Goal: Register for event/course

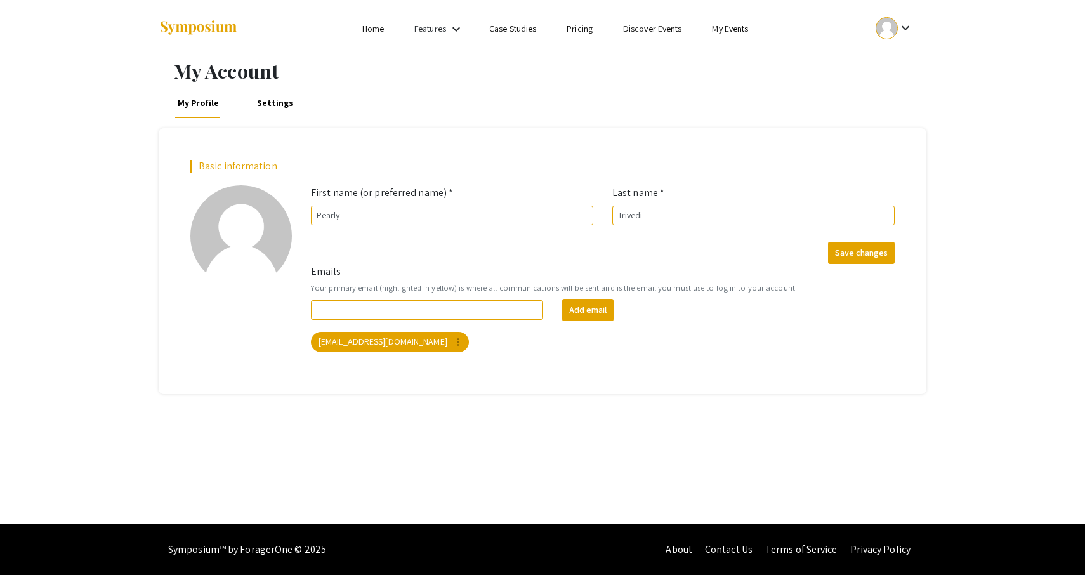
click at [192, 26] on img at bounding box center [198, 28] width 79 height 17
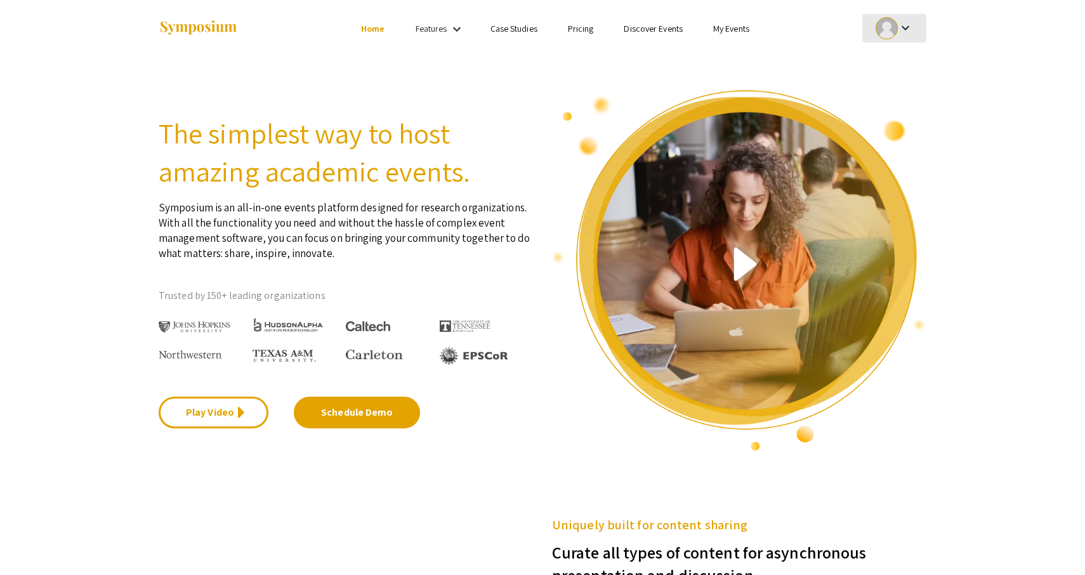
click at [898, 20] on div "keyboard_arrow_down" at bounding box center [895, 28] width 44 height 29
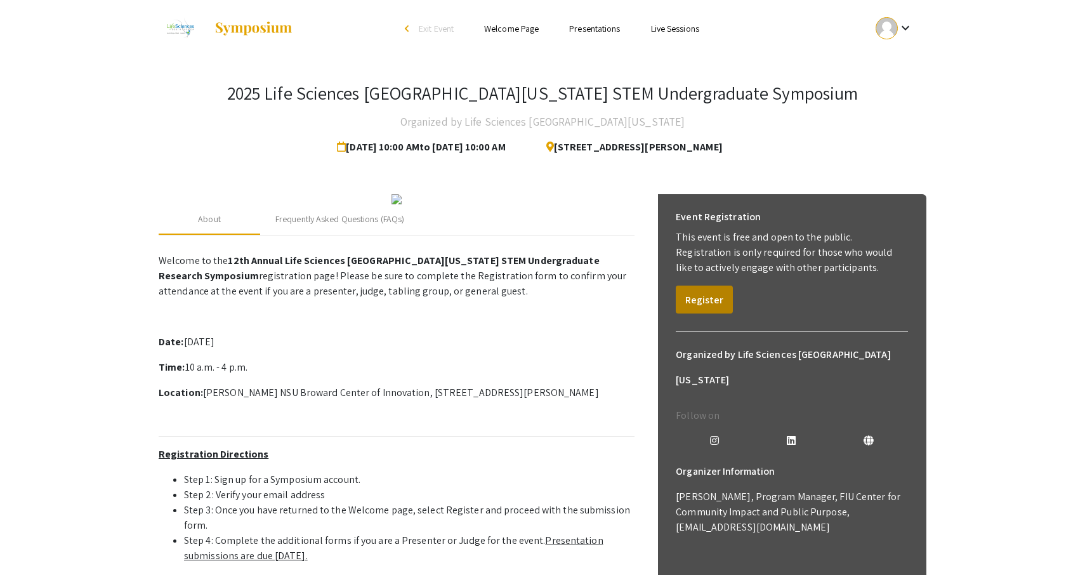
click at [701, 302] on button "Register" at bounding box center [704, 300] width 57 height 28
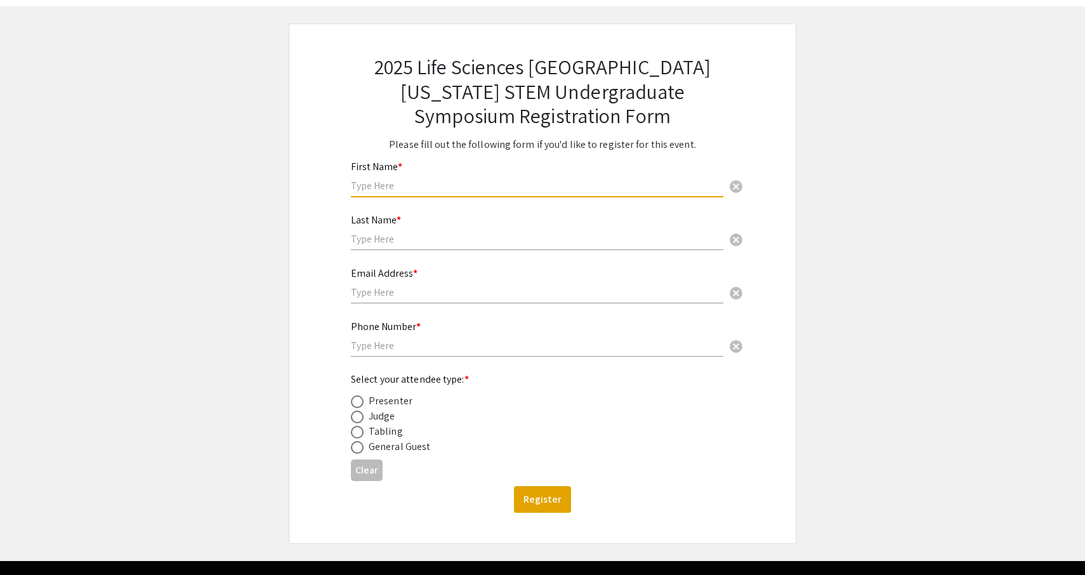
scroll to position [46, 0]
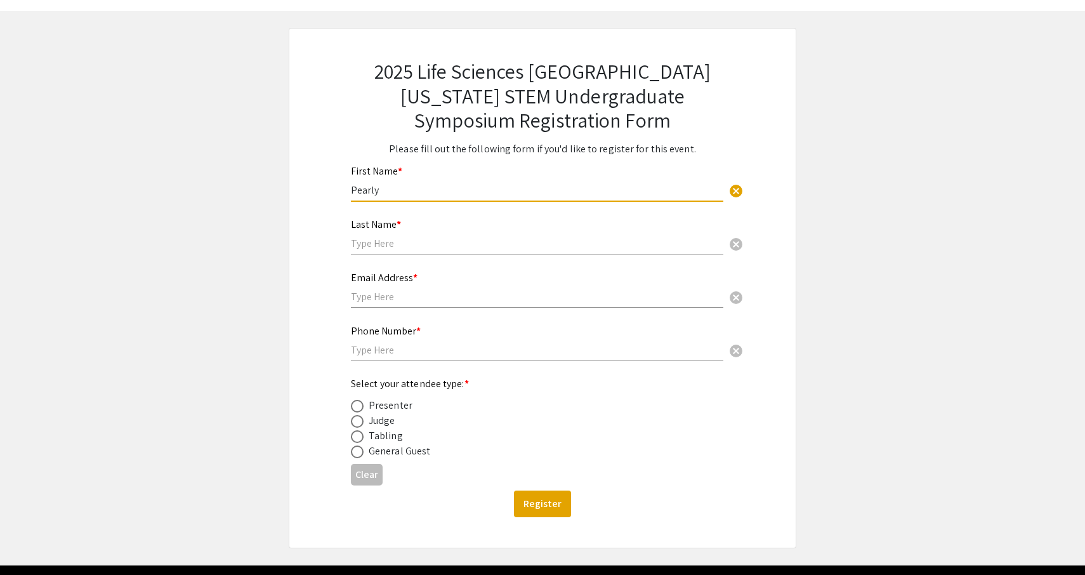
type input "Pearly"
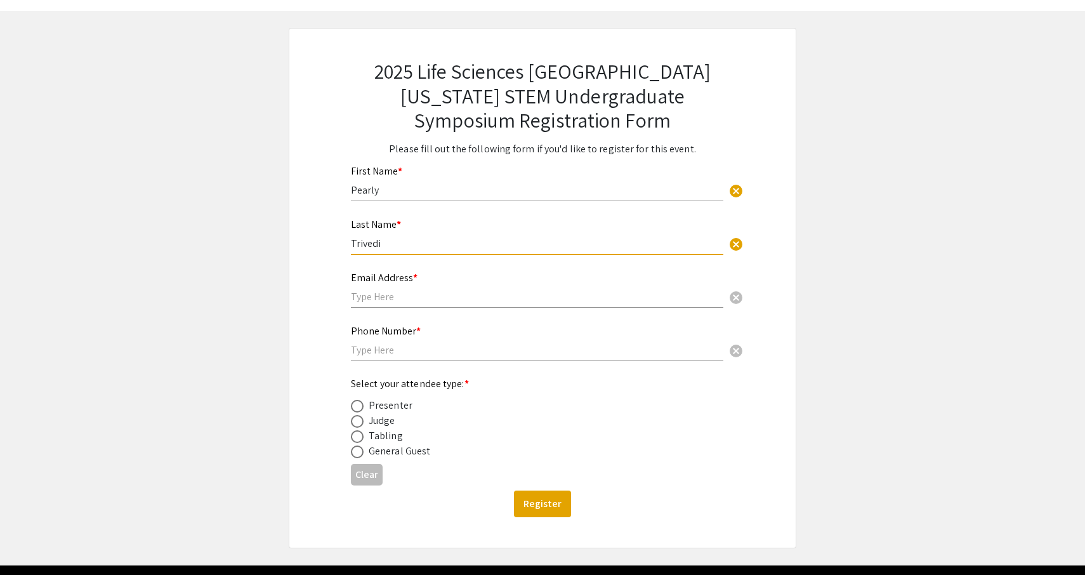
type input "Trivedi"
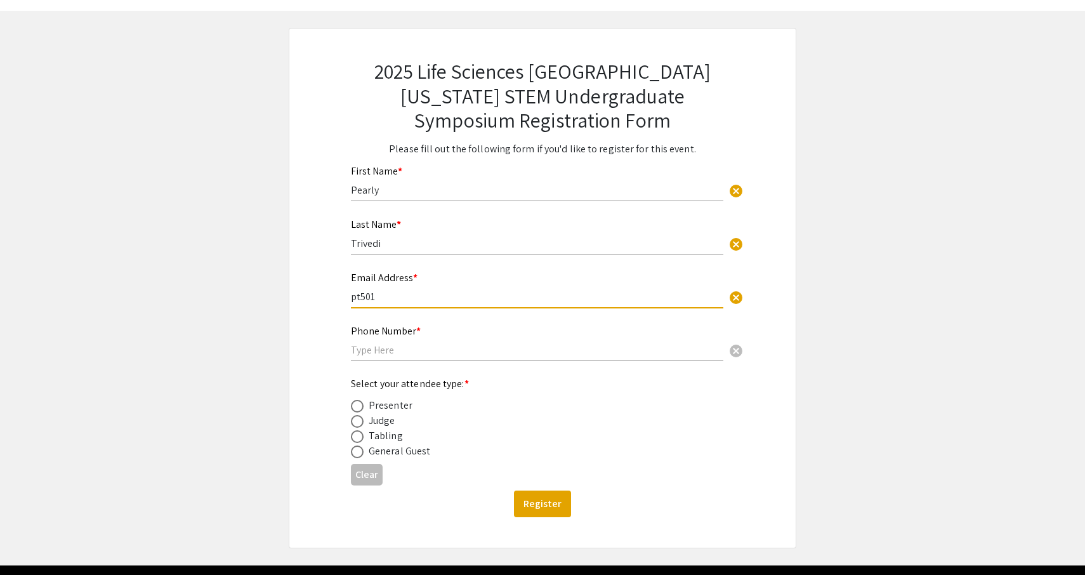
type input "pt501@"
type input "[EMAIL_ADDRESS][DOMAIN_NAME]"
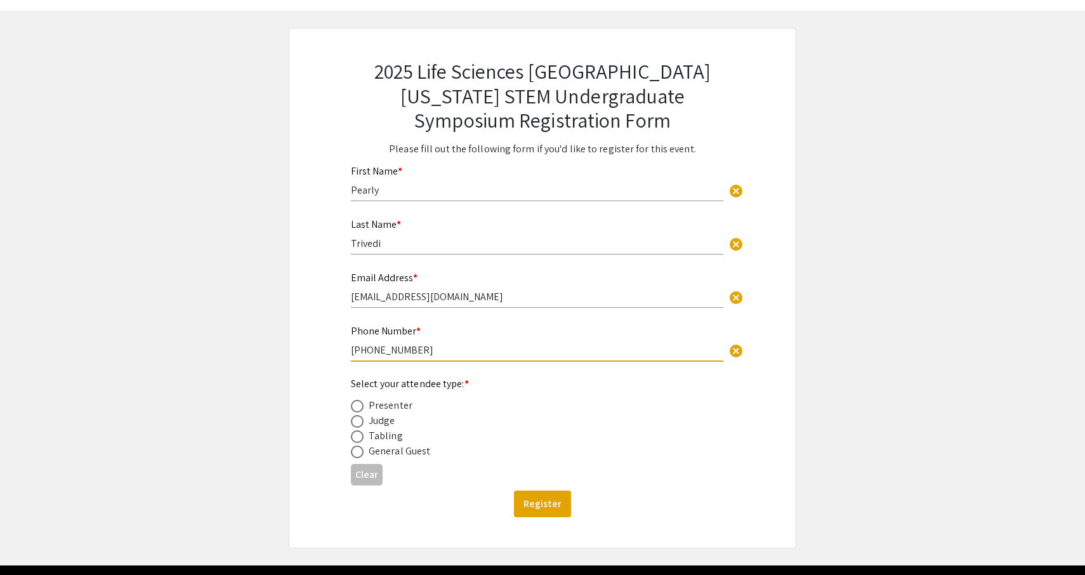
type input "630-675-2282"
click at [362, 406] on span at bounding box center [357, 406] width 13 height 13
click at [362, 406] on input "radio" at bounding box center [357, 406] width 13 height 13
radio input "true"
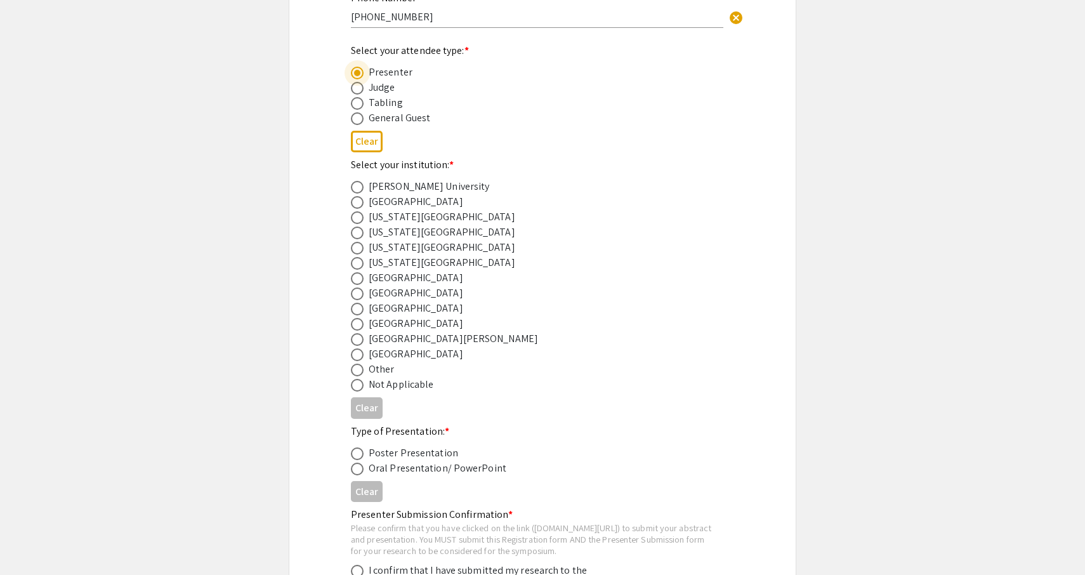
scroll to position [383, 0]
click at [359, 468] on span at bounding box center [357, 466] width 13 height 13
click at [359, 468] on input "radio" at bounding box center [357, 466] width 13 height 13
radio input "true"
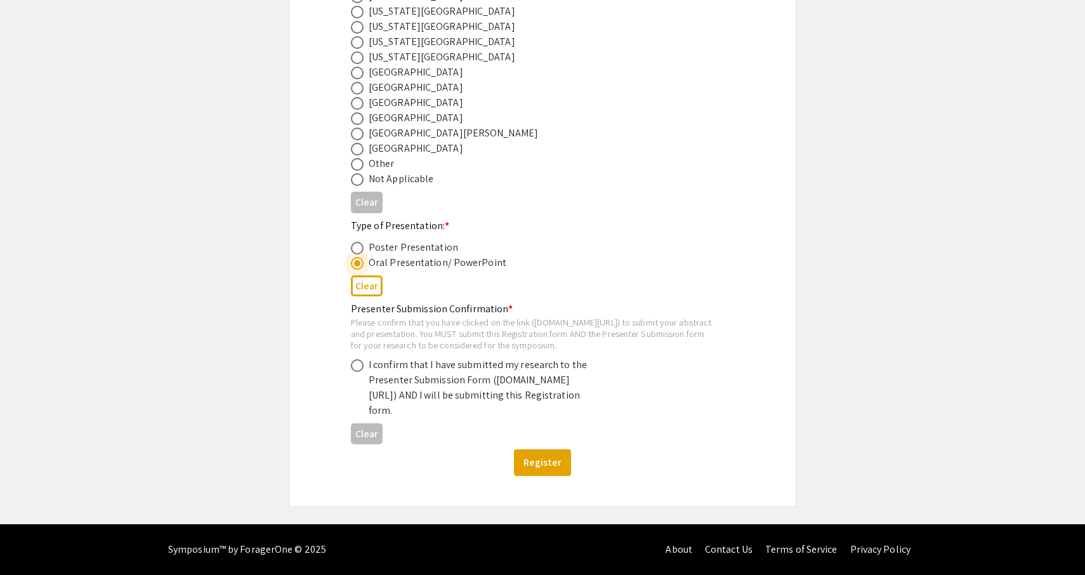
scroll to position [611, 0]
drag, startPoint x: 354, startPoint y: 310, endPoint x: 586, endPoint y: 307, distance: 231.7
click at [586, 317] on div "Please confirm that you have clicked on the link (symposium.foragerone.com/lssf…" at bounding box center [532, 334] width 363 height 34
copy div "symposium.foragerone.com/lssfsymposium2025/submission"
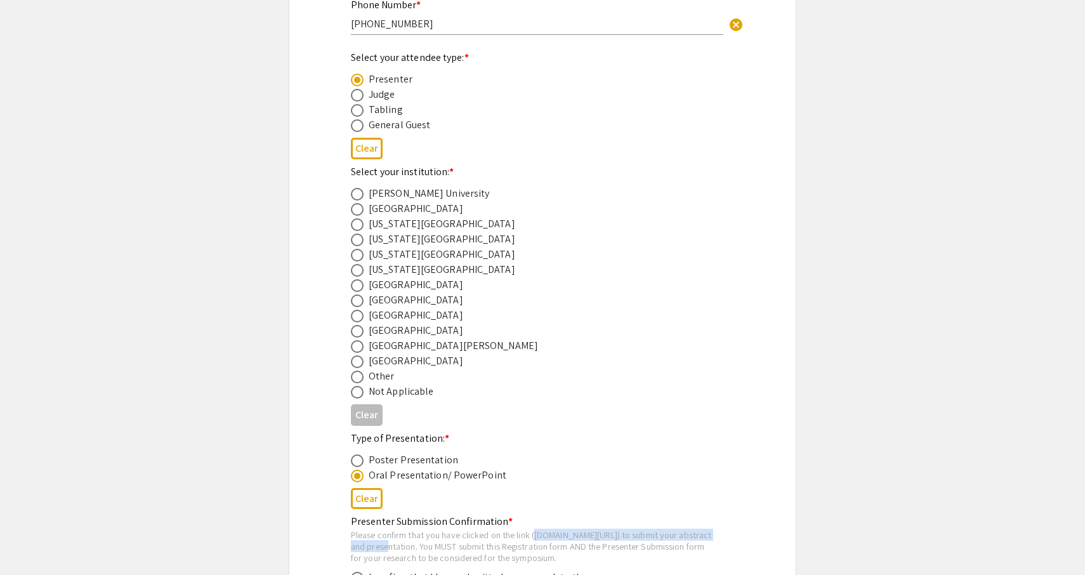
scroll to position [373, 0]
click at [357, 317] on span at bounding box center [357, 315] width 13 height 13
click at [357, 317] on input "radio" at bounding box center [357, 315] width 13 height 13
radio input "true"
click at [890, 279] on app-registration-form-submission "2025 Life Sciences South Florida STEM Undergraduate Symposium Registration Form…" at bounding box center [542, 210] width 1085 height 1018
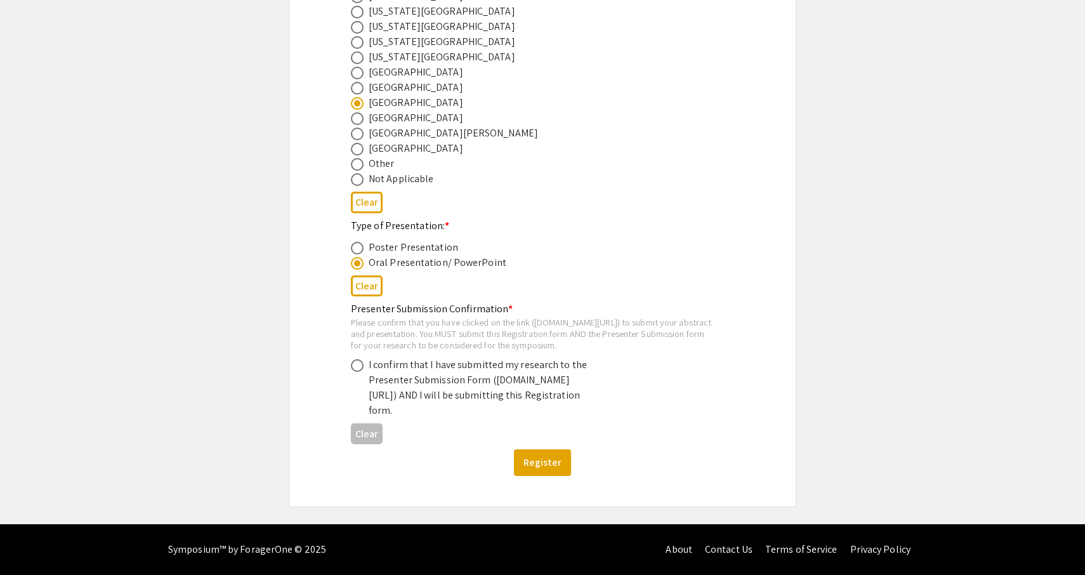
scroll to position [611, 0]
click at [364, 359] on label at bounding box center [360, 365] width 18 height 13
click at [364, 359] on input "radio" at bounding box center [357, 365] width 13 height 13
radio input "true"
click at [562, 467] on button "Register" at bounding box center [542, 462] width 57 height 27
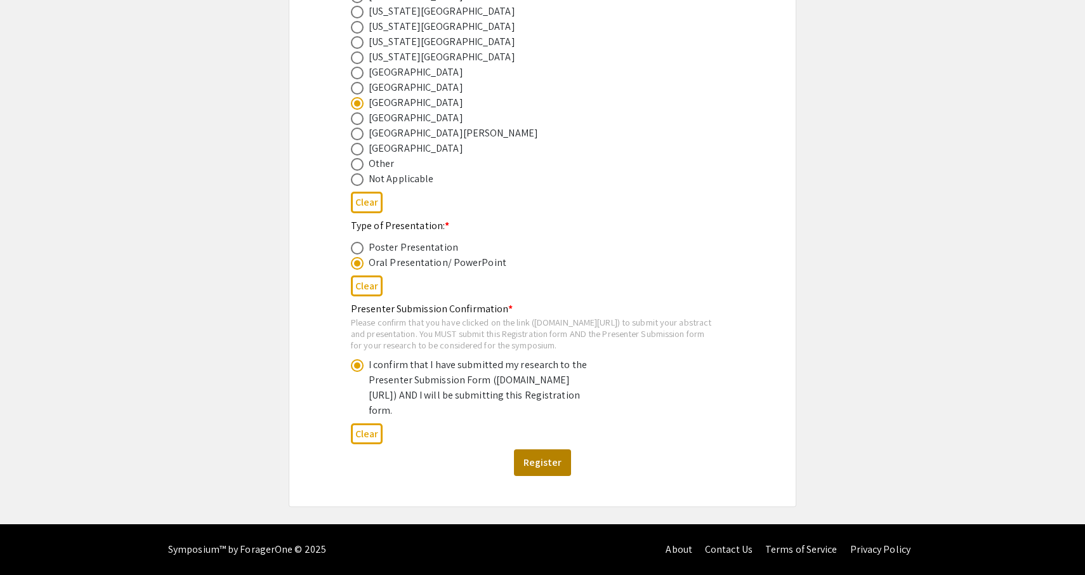
scroll to position [0, 0]
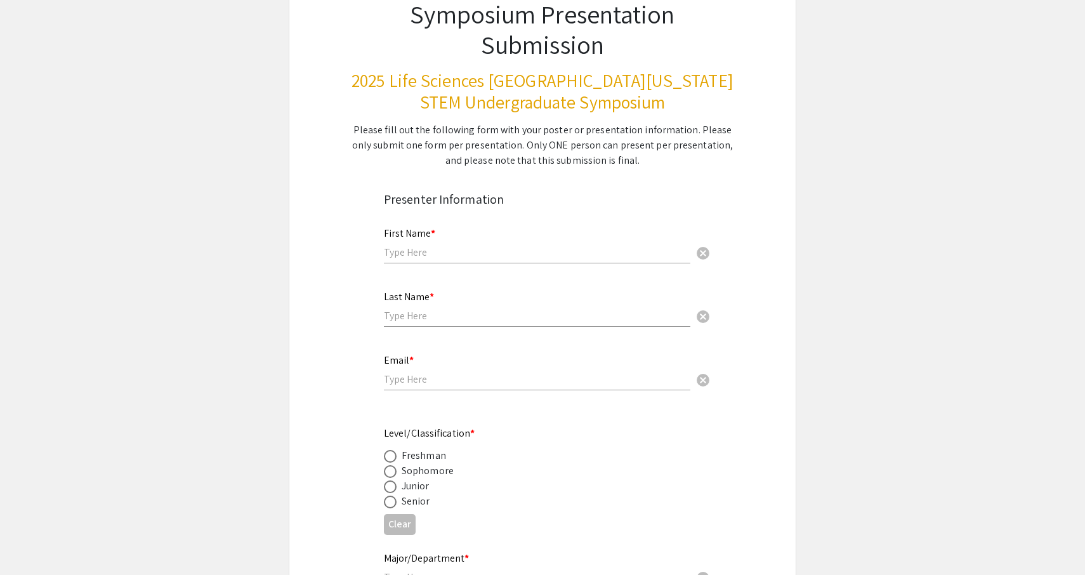
scroll to position [62, 0]
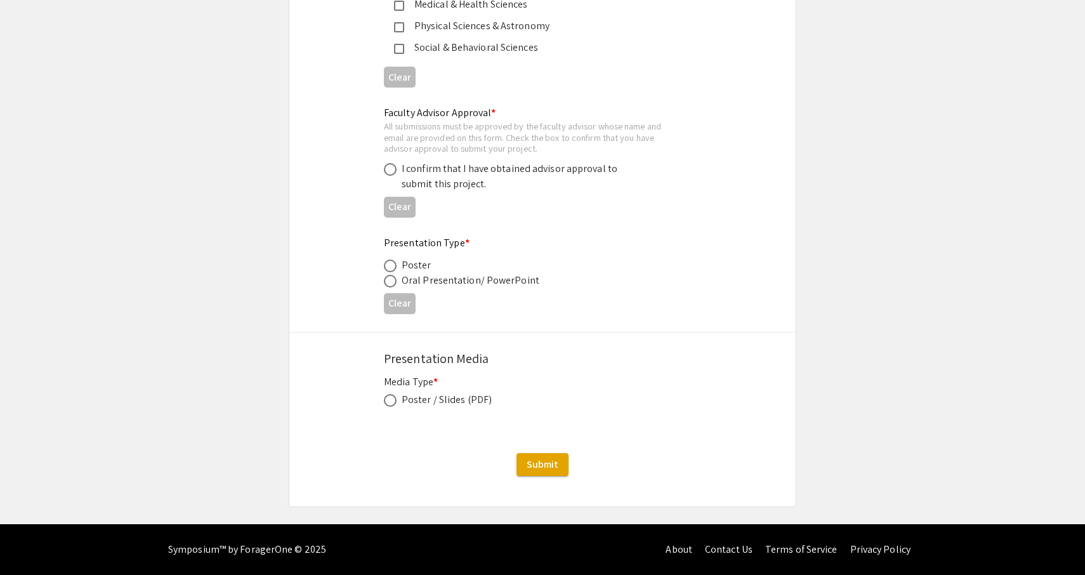
click at [392, 405] on span at bounding box center [390, 400] width 13 height 13
click at [392, 405] on input "radio" at bounding box center [390, 400] width 13 height 13
radio input "true"
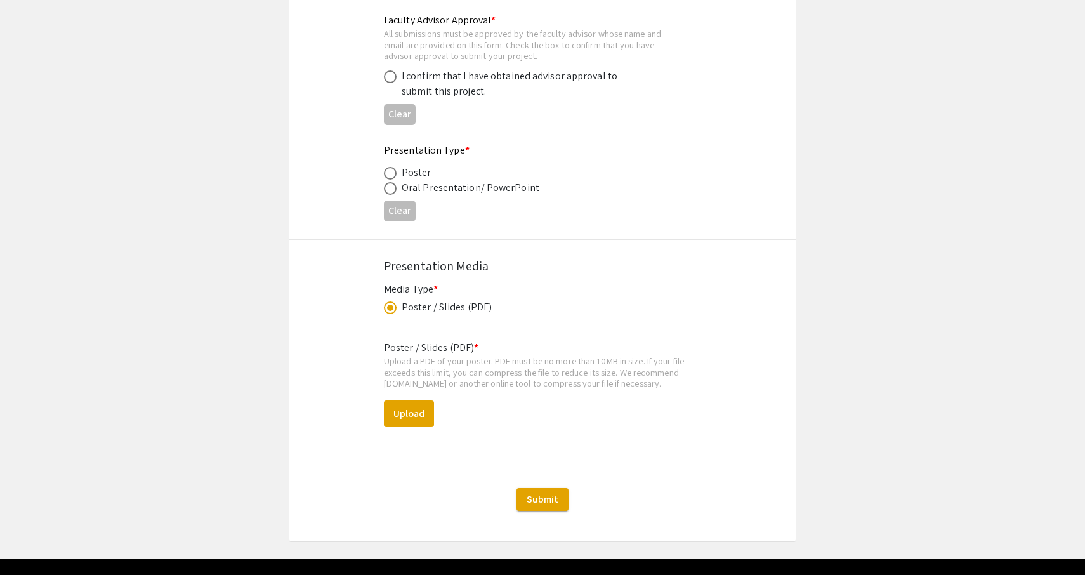
scroll to position [1961, 0]
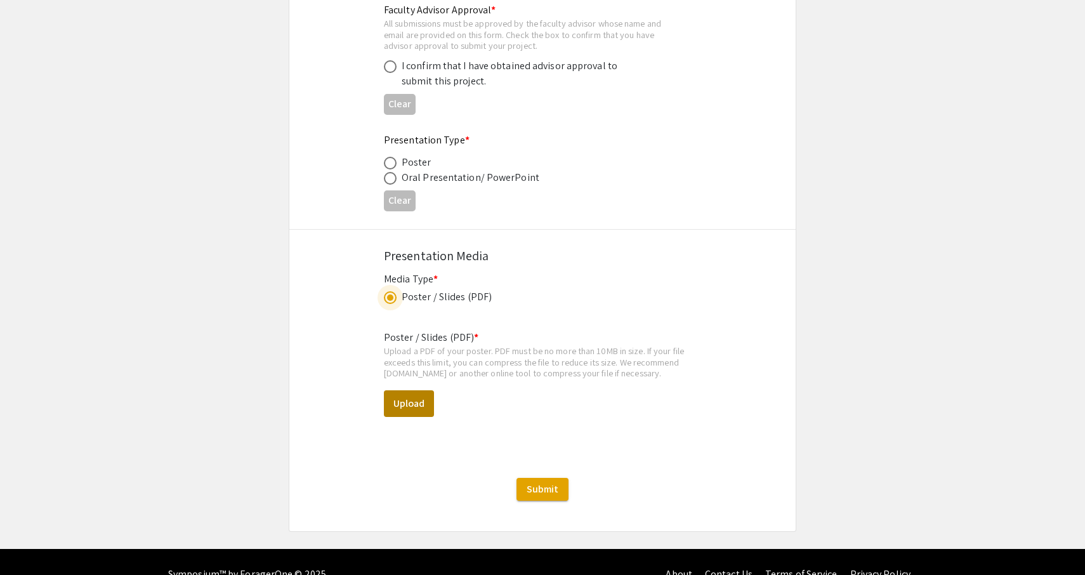
click at [401, 406] on button "Upload" at bounding box center [409, 403] width 50 height 27
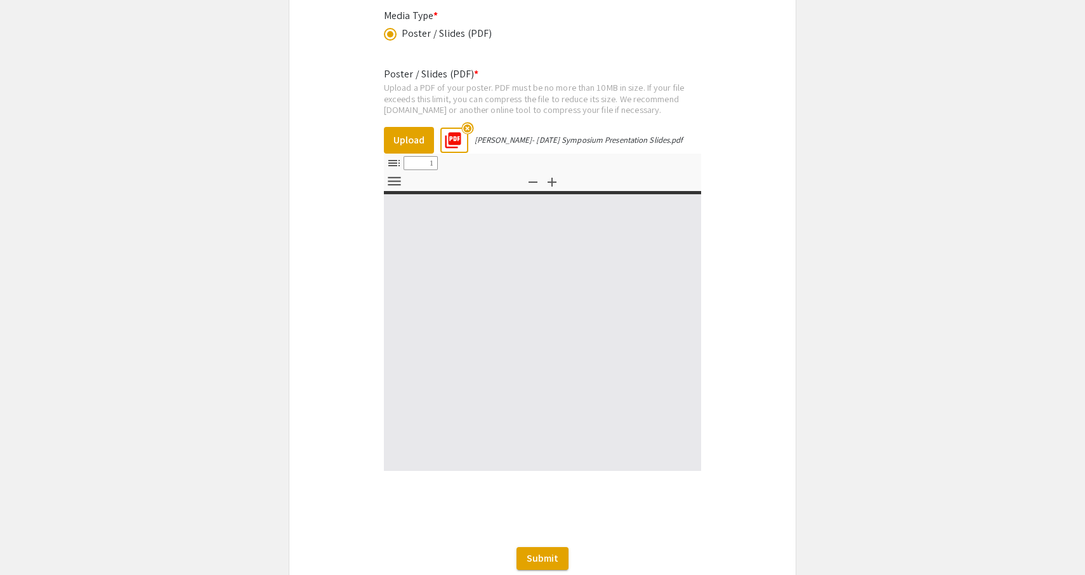
scroll to position [2231, 0]
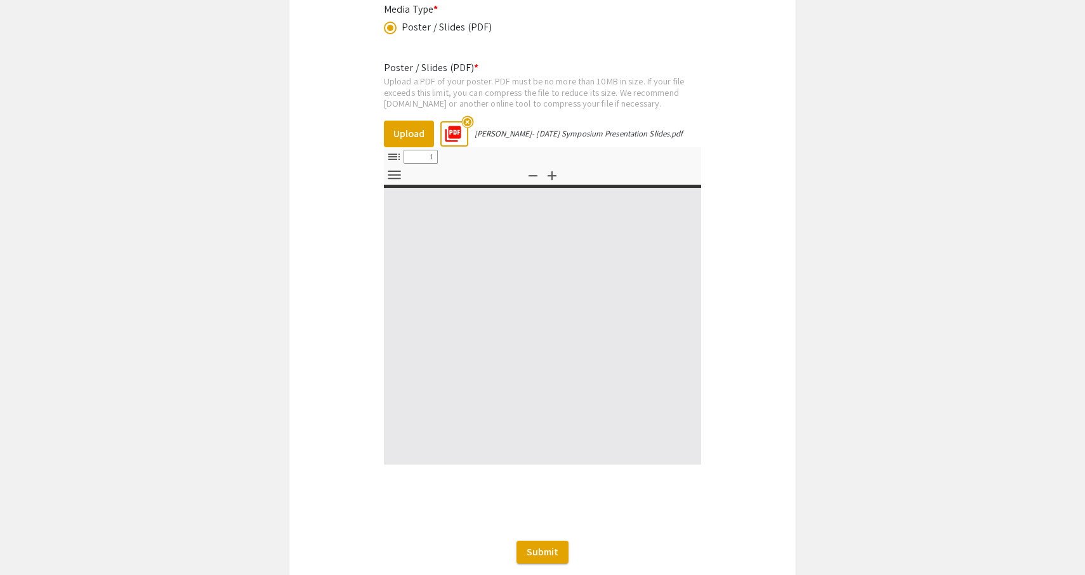
type input "0"
select select "custom"
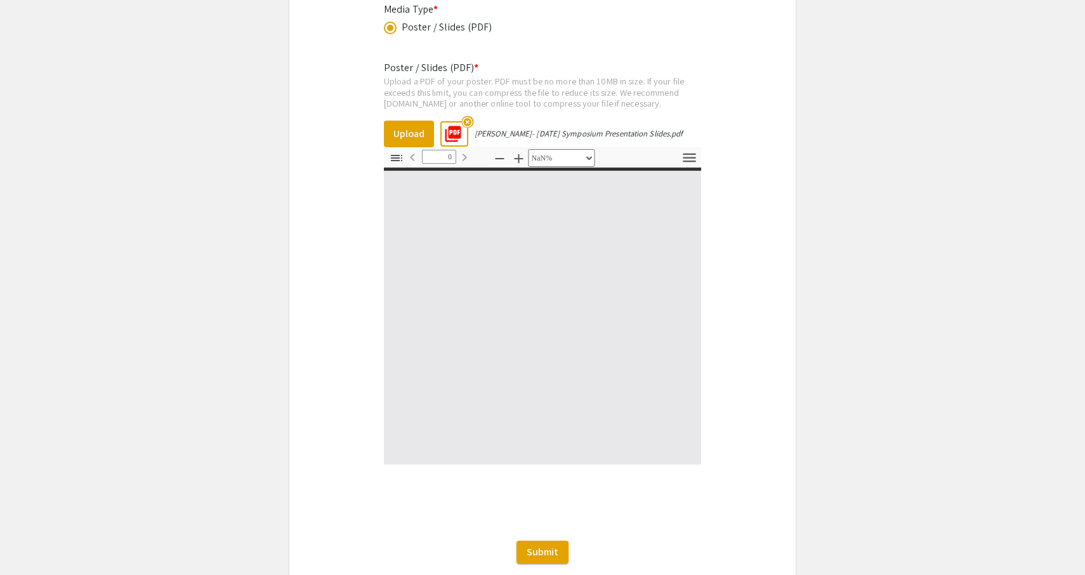
type input "1"
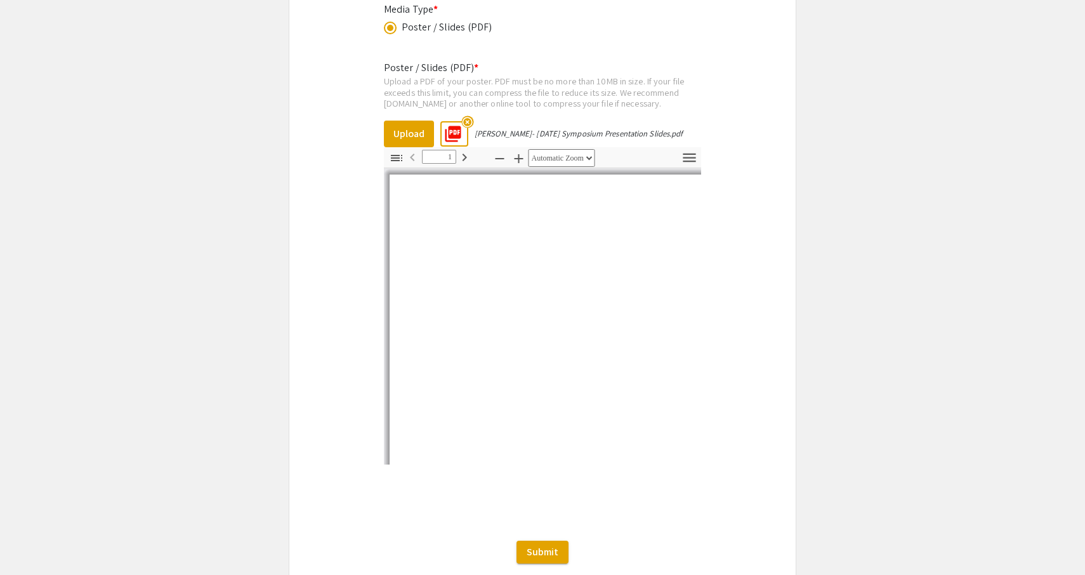
select select "auto"
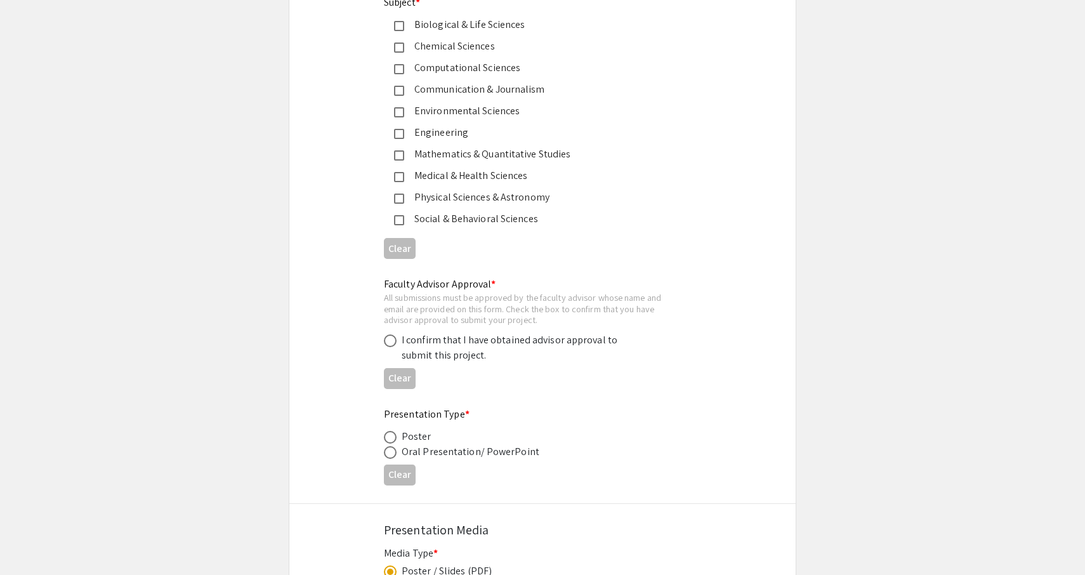
scroll to position [1683, 0]
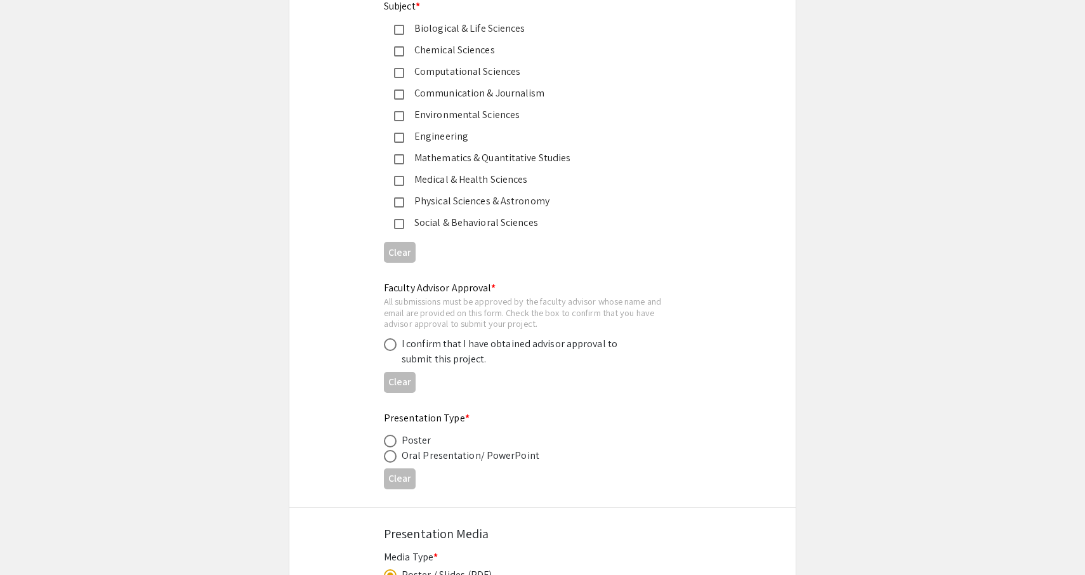
click at [391, 453] on span at bounding box center [390, 456] width 13 height 13
click at [391, 453] on input "radio" at bounding box center [390, 456] width 13 height 13
radio input "true"
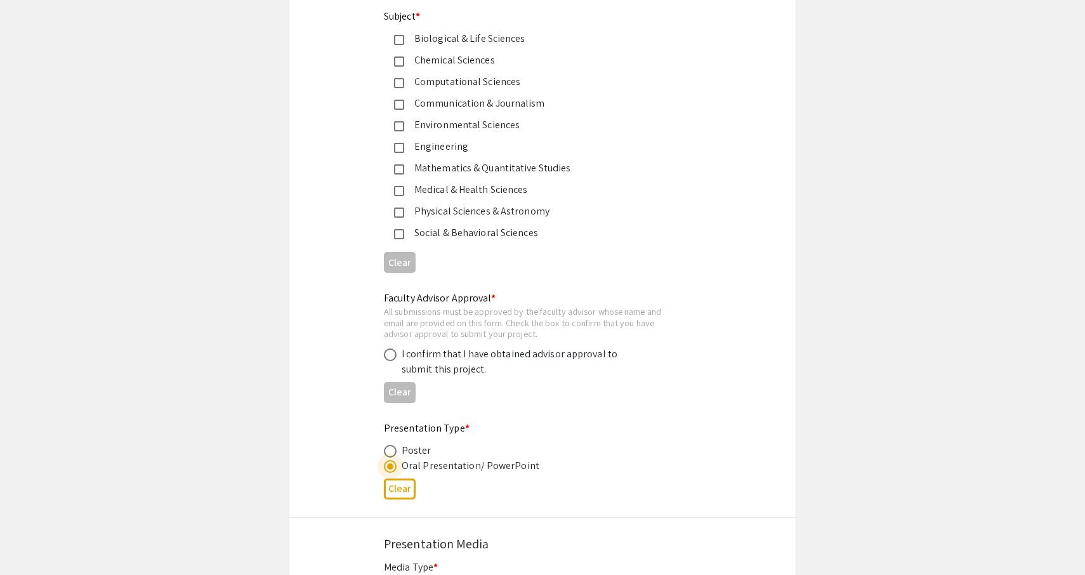
scroll to position [1673, 0]
click at [387, 356] on span at bounding box center [390, 354] width 13 height 13
click at [387, 356] on input "radio" at bounding box center [390, 354] width 13 height 13
radio input "true"
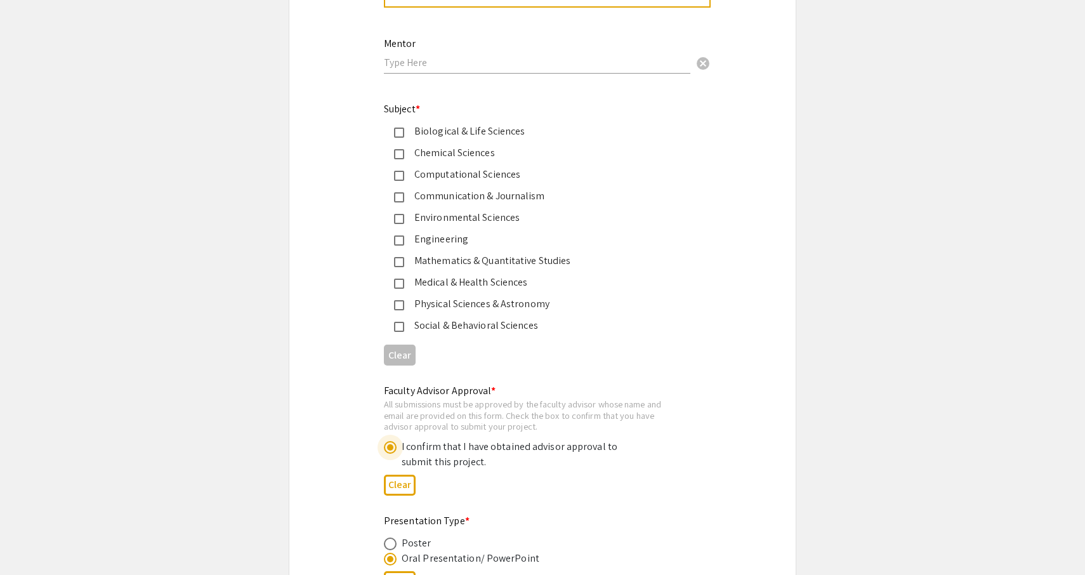
scroll to position [1490, 0]
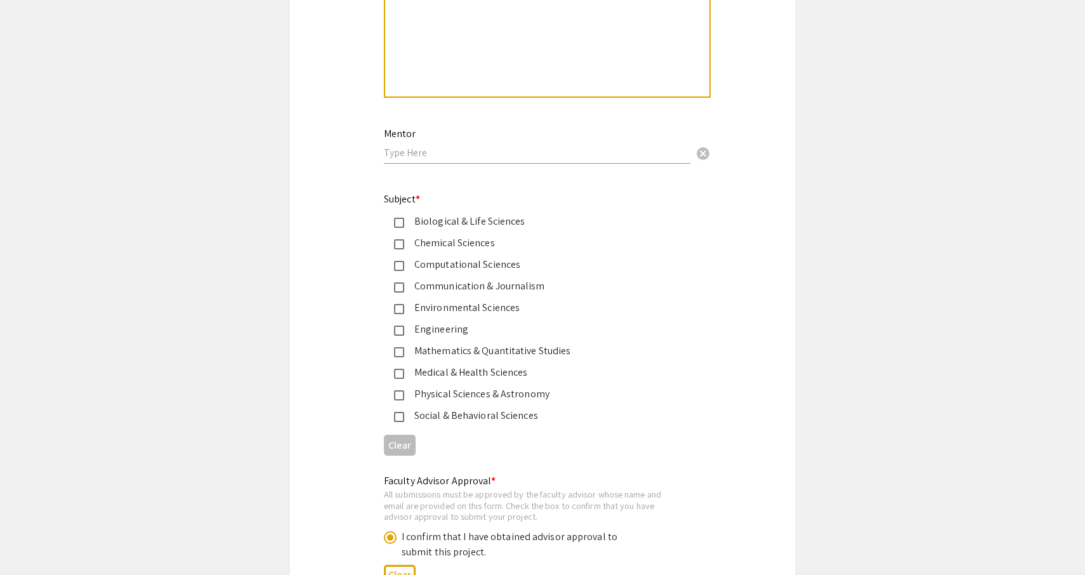
click at [465, 369] on div "Medical & Health Sciences" at bounding box center [537, 372] width 267 height 15
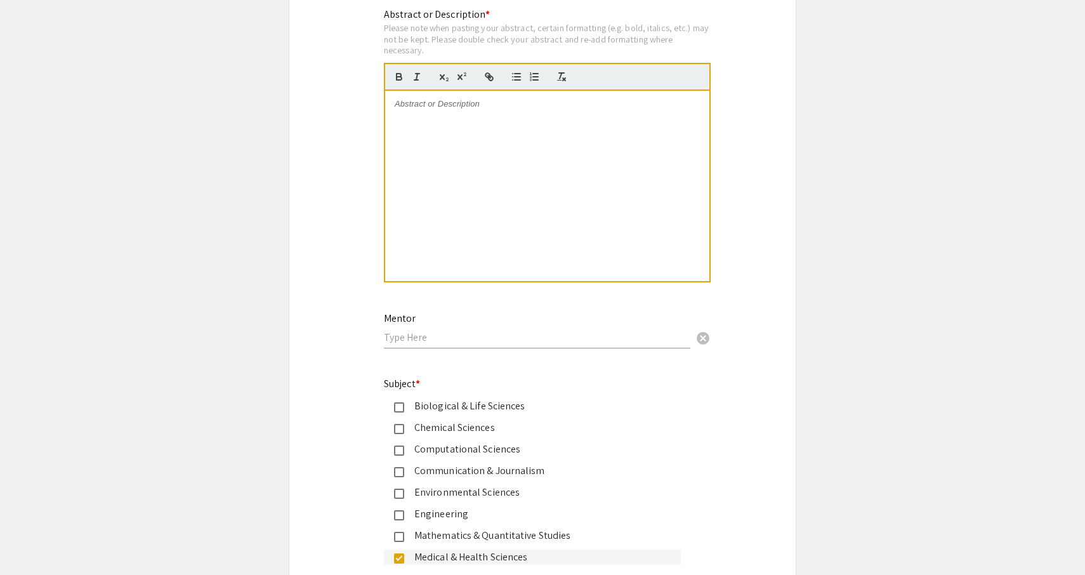
scroll to position [1290, 0]
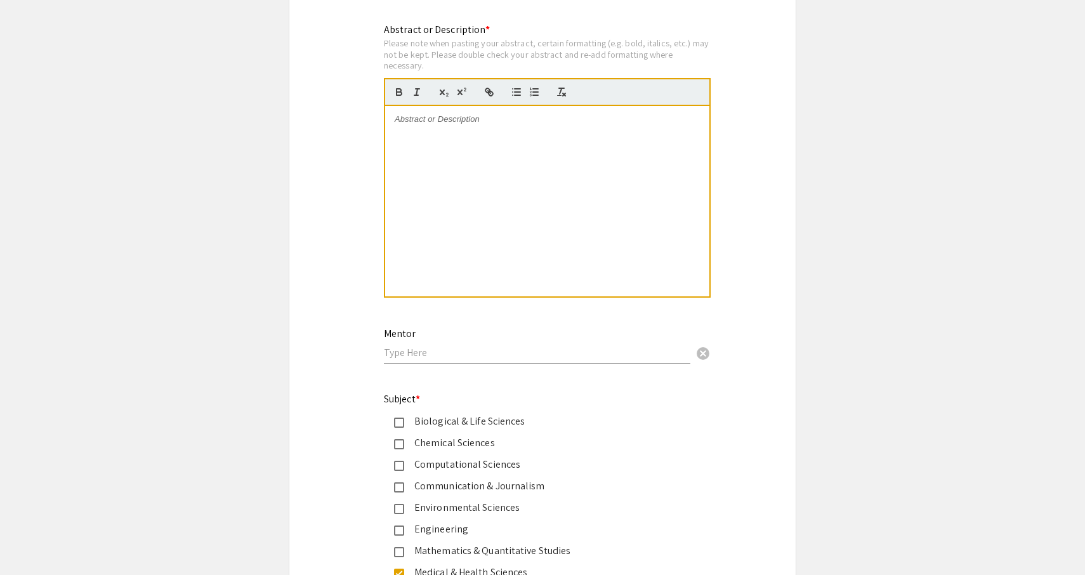
click at [496, 225] on div at bounding box center [547, 201] width 324 height 190
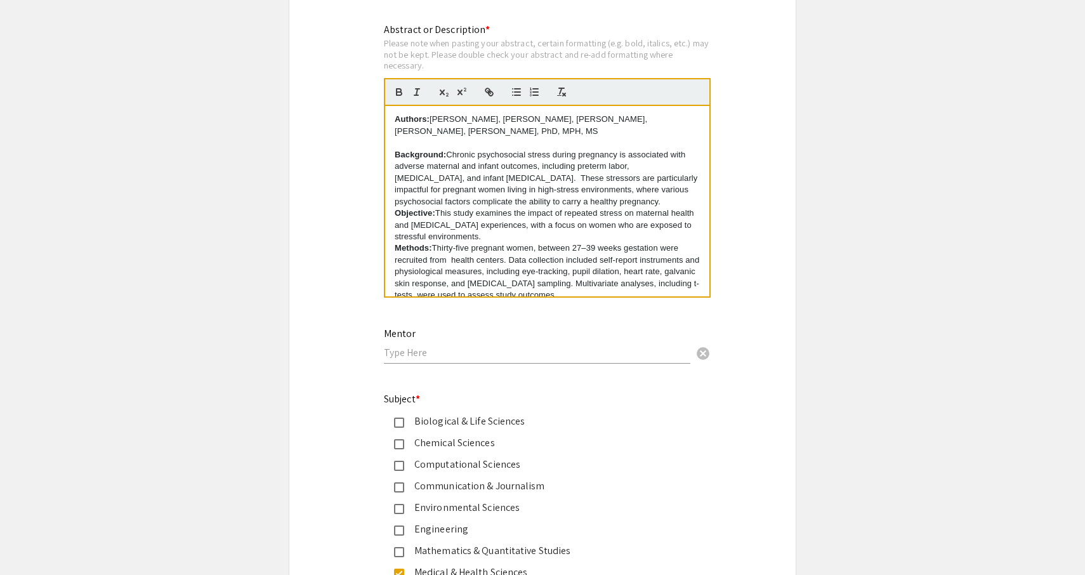
scroll to position [0, 0]
click at [426, 357] on input "text" at bounding box center [537, 352] width 307 height 13
type input "Dr. Gesulla Cavanaugh"
click at [804, 335] on app-submissions "Symposium Presentation Submission 2025 Life Sciences South Florida STEM Undergr…" at bounding box center [542, 159] width 1085 height 2751
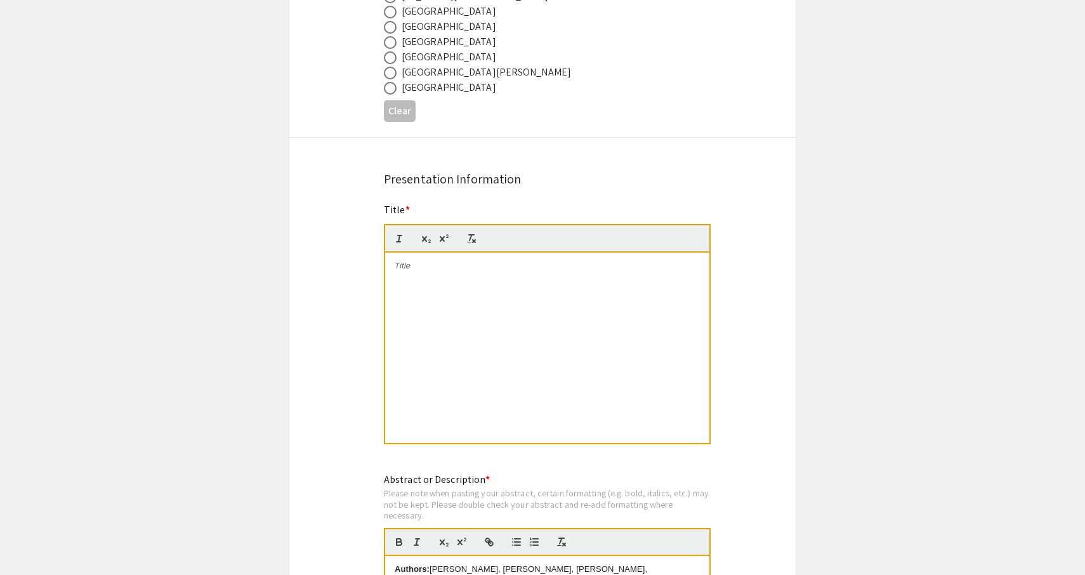
scroll to position [830, 0]
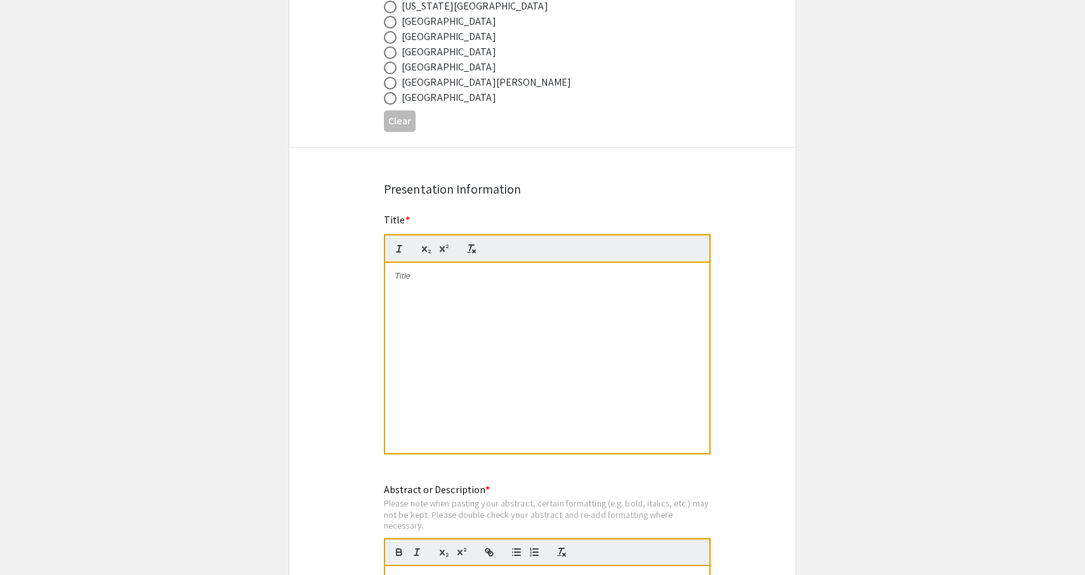
click at [437, 328] on div at bounding box center [547, 358] width 324 height 190
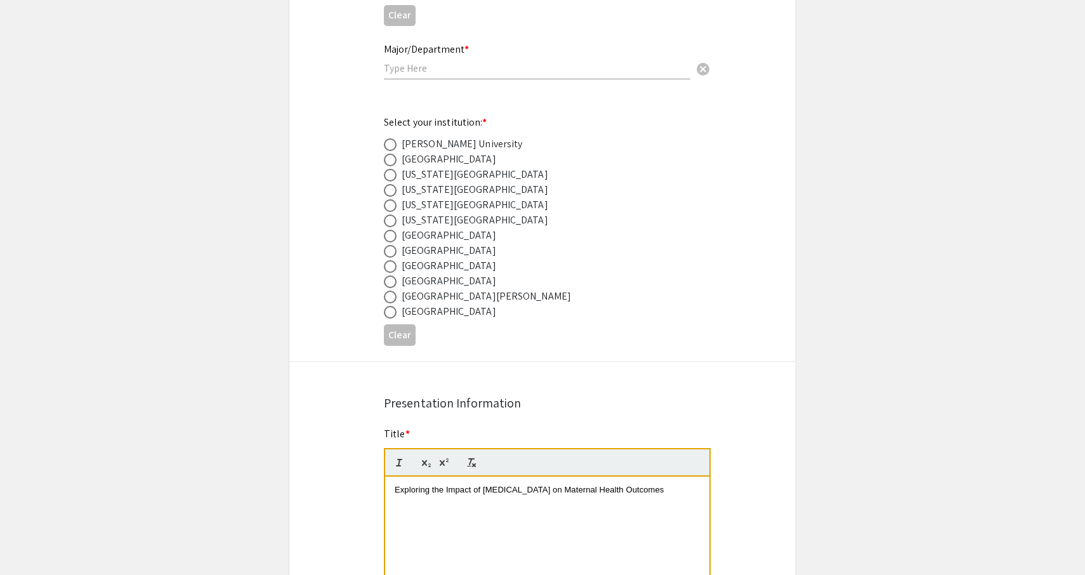
scroll to position [607, 0]
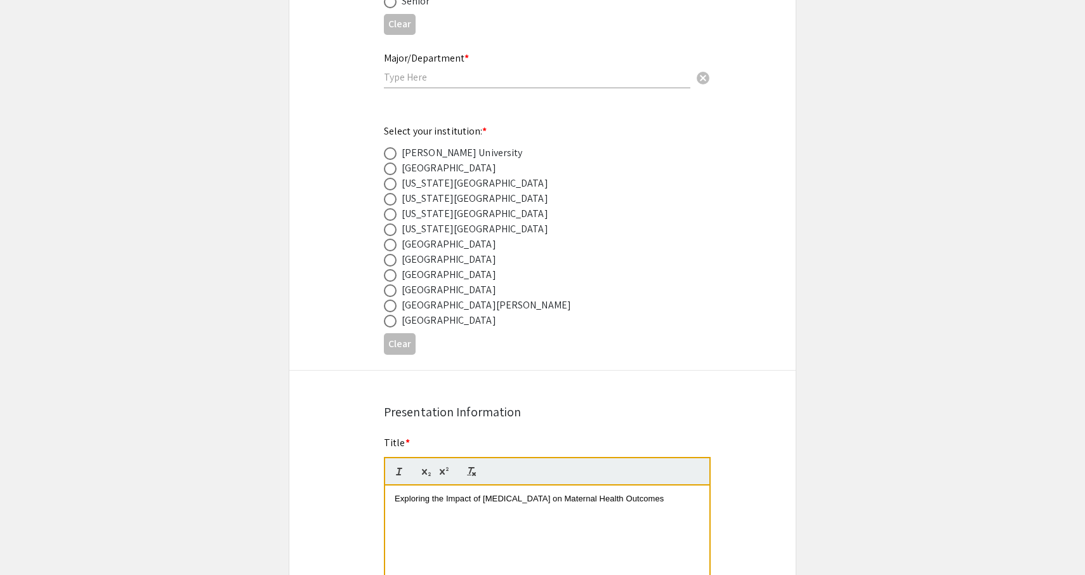
click at [475, 277] on div "Nova Southeastern University" at bounding box center [449, 274] width 95 height 15
click at [391, 278] on span at bounding box center [390, 275] width 13 height 13
click at [391, 278] on input "radio" at bounding box center [390, 275] width 13 height 13
radio input "true"
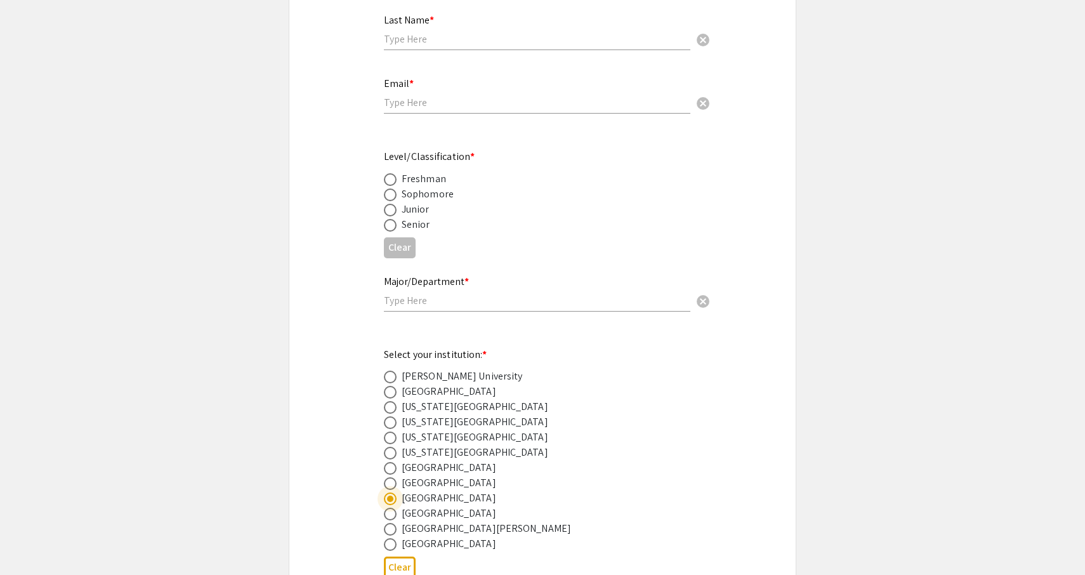
scroll to position [376, 0]
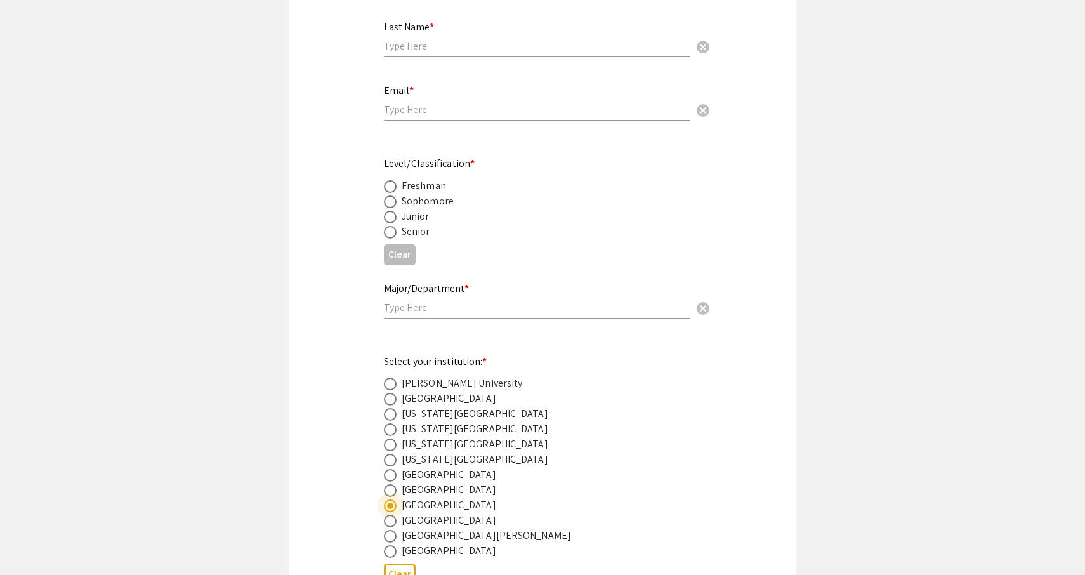
click at [428, 315] on div "Major/Department * cancel" at bounding box center [537, 294] width 307 height 48
click at [428, 307] on input "text" at bounding box center [537, 307] width 307 height 13
type input "Biology"
click at [395, 220] on span at bounding box center [390, 217] width 13 height 13
click at [395, 220] on input "radio" at bounding box center [390, 217] width 13 height 13
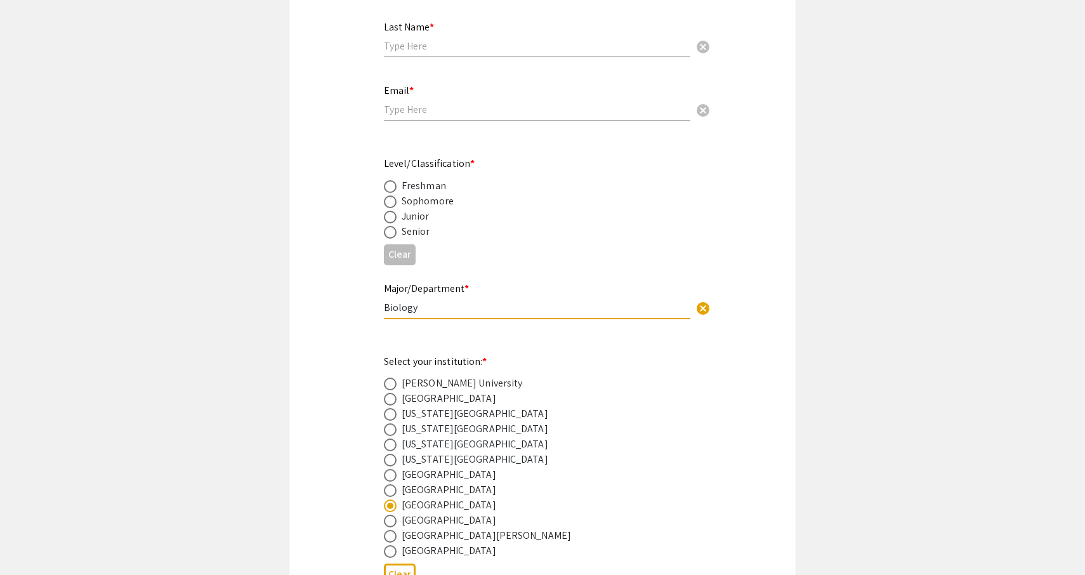
radio input "true"
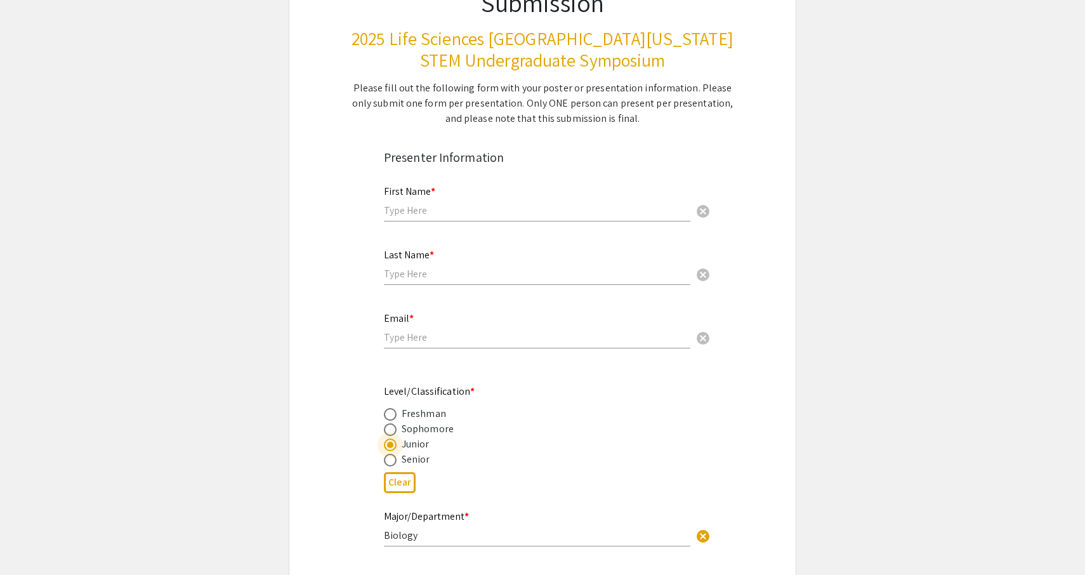
scroll to position [144, 0]
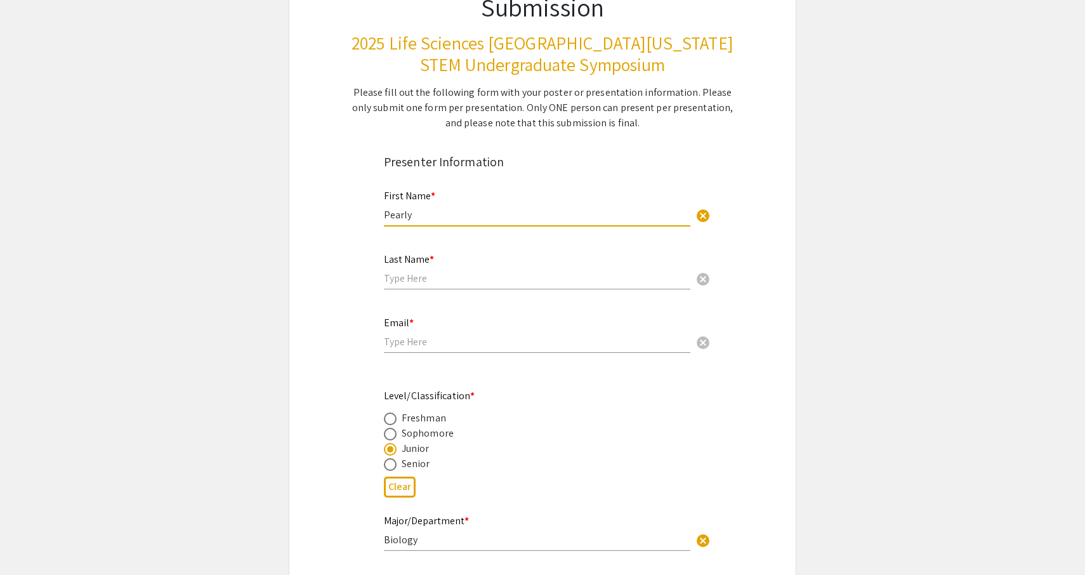
type input "Pearly"
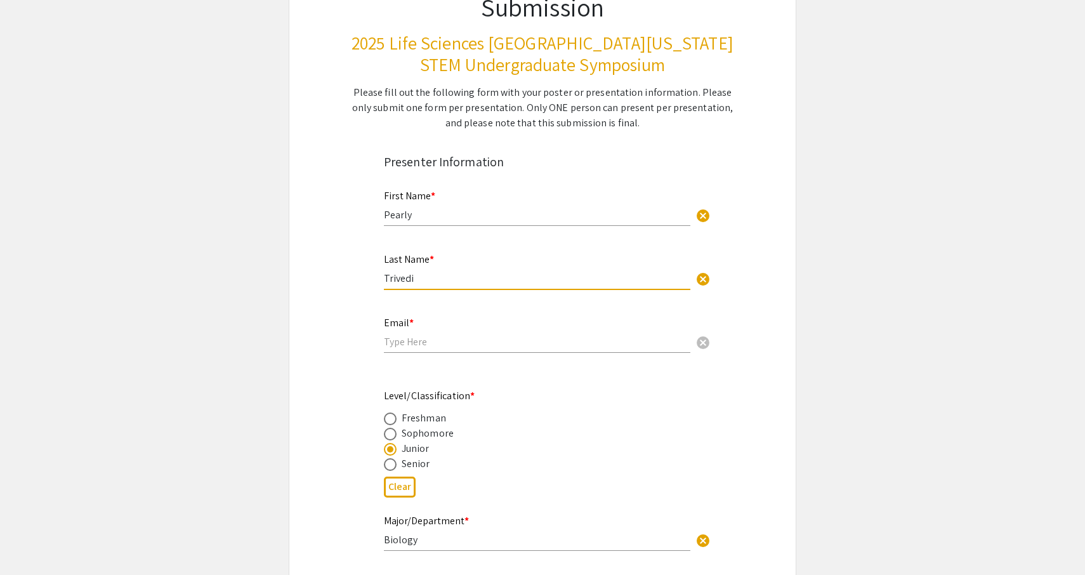
type input "Trivedi"
click at [510, 351] on div "Email * cancel" at bounding box center [537, 329] width 307 height 48
type input "[EMAIL_ADDRESS][DOMAIN_NAME]"
click at [569, 378] on app-form-preview-presenter-fields "First Name * Pearly cancel This field is required. Last Name * Trivedi cancel T…" at bounding box center [542, 500] width 317 height 644
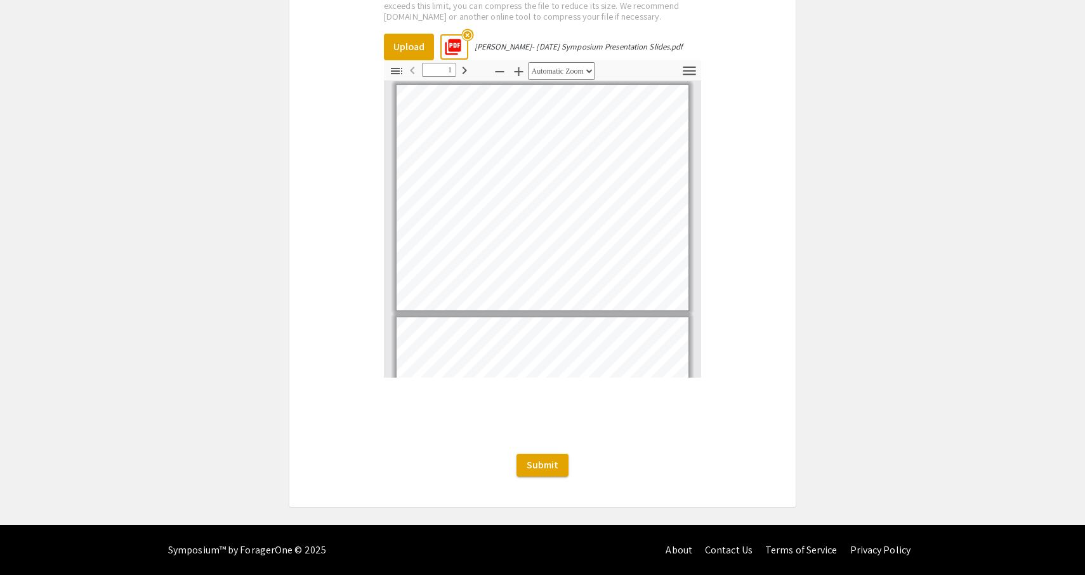
scroll to position [2317, 0]
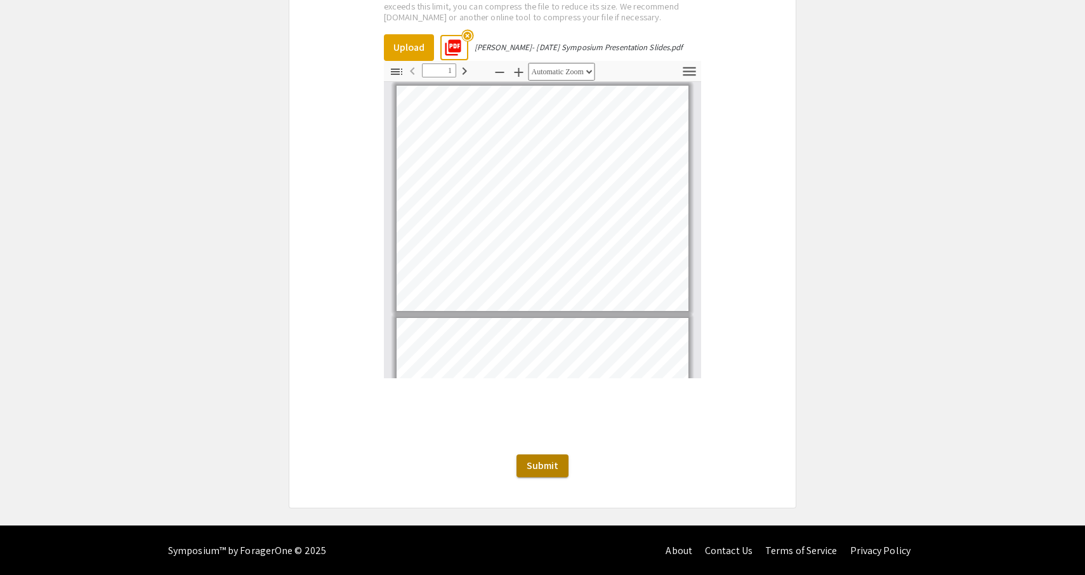
click at [543, 467] on span "Submit" at bounding box center [543, 465] width 32 height 13
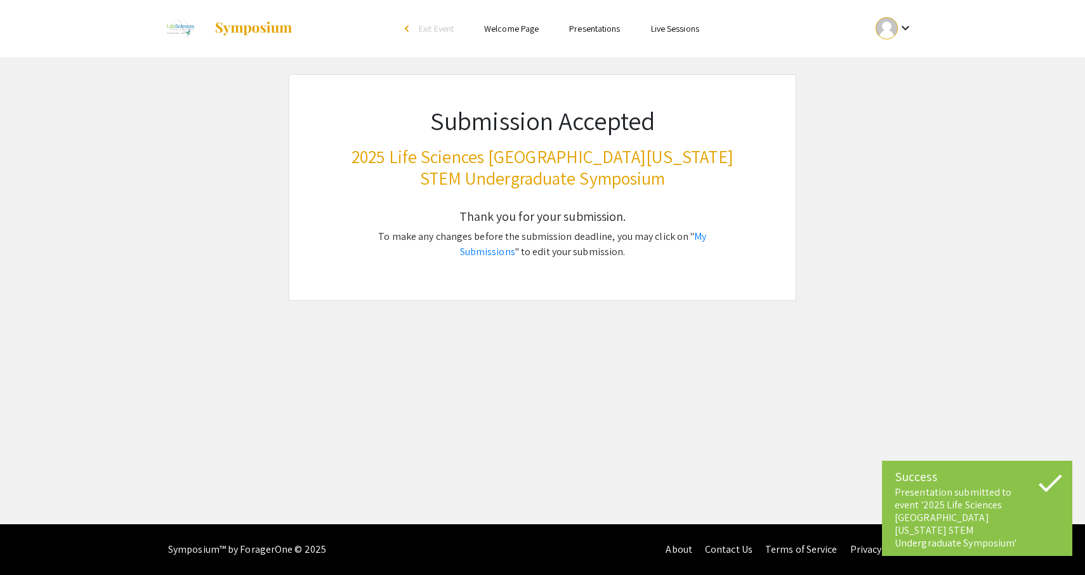
scroll to position [0, 0]
